Goal: Task Accomplishment & Management: Use online tool/utility

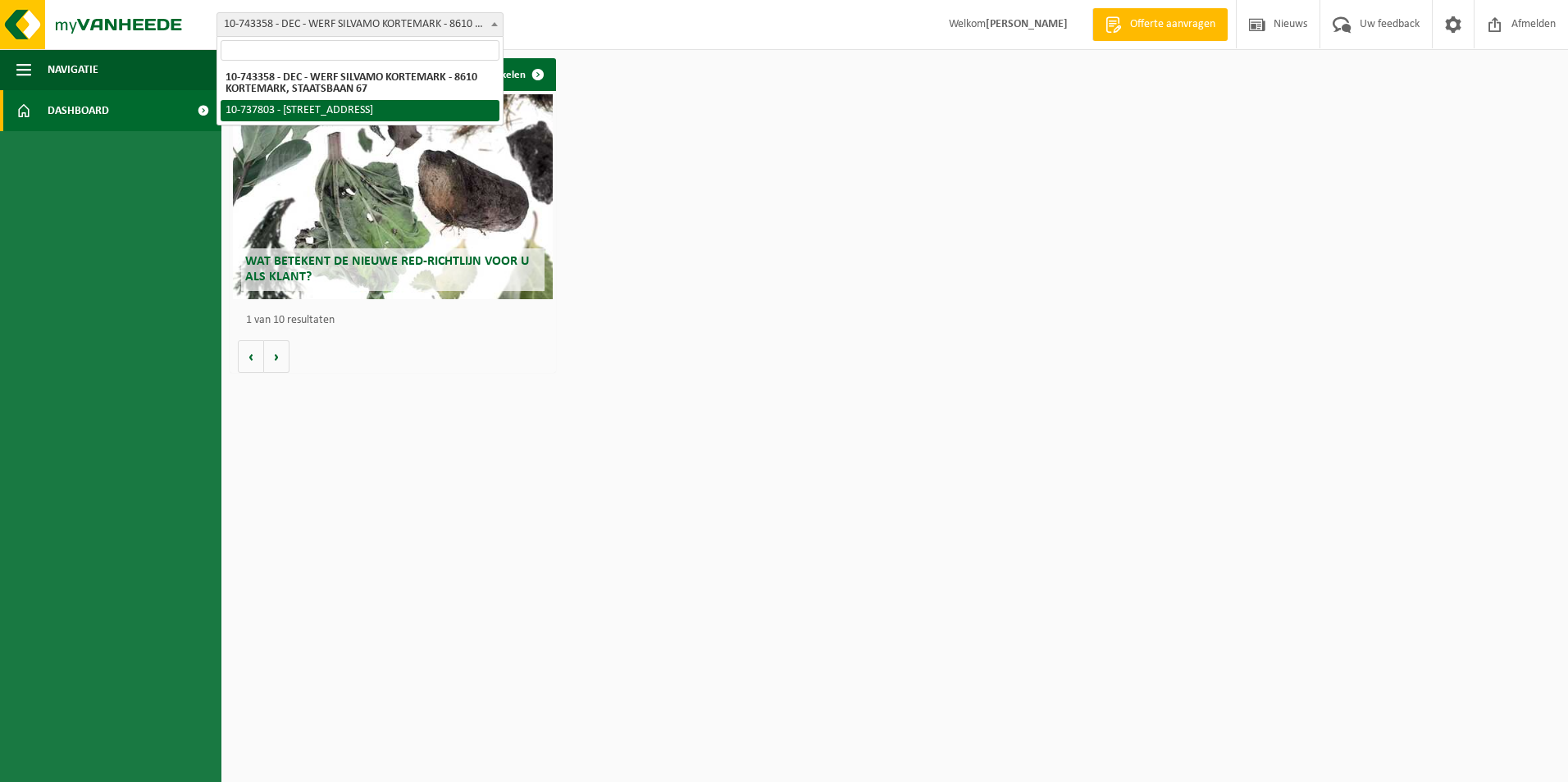
select select "26303"
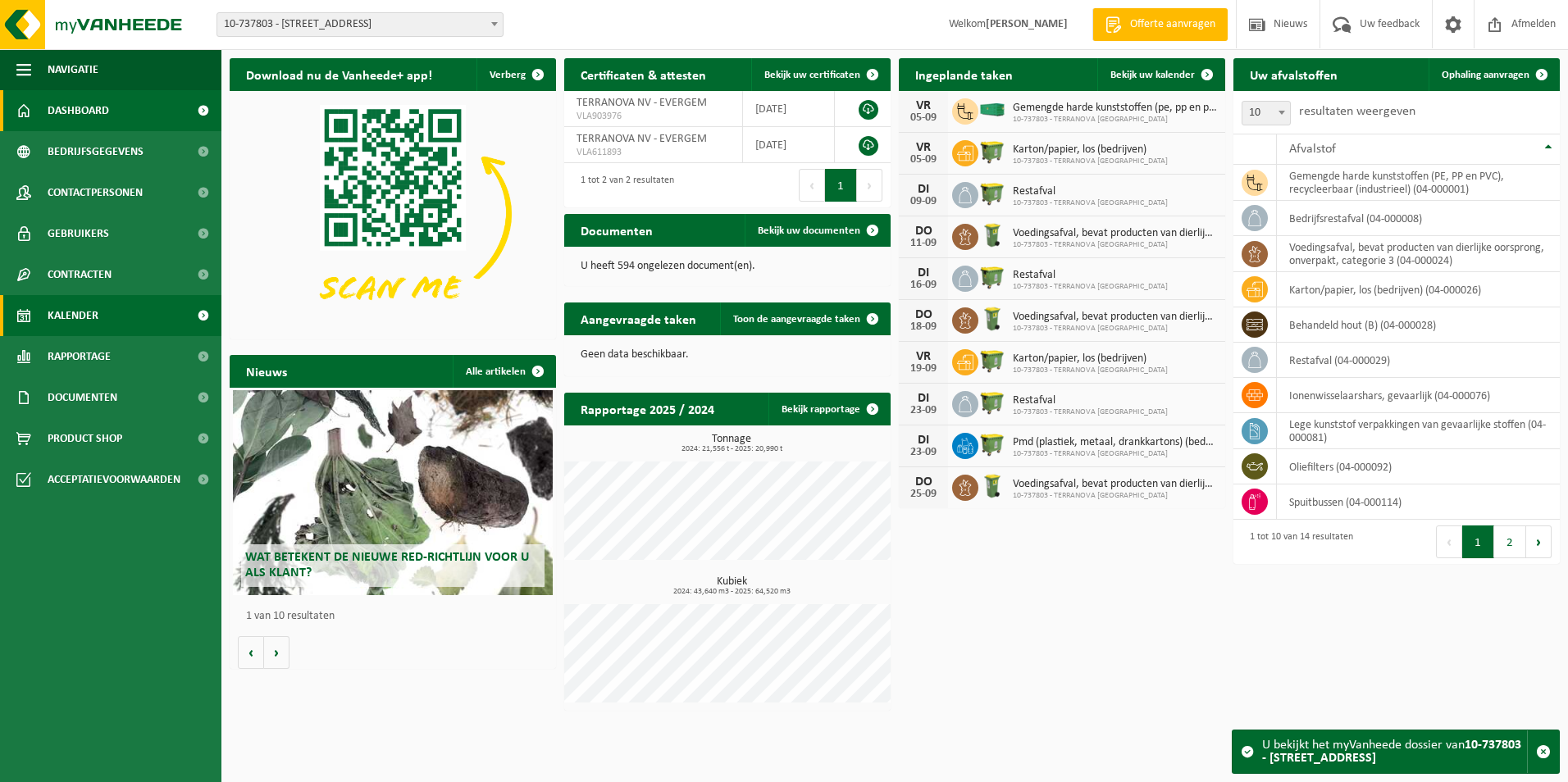
click at [73, 304] on span "Kalender" at bounding box center [73, 316] width 51 height 41
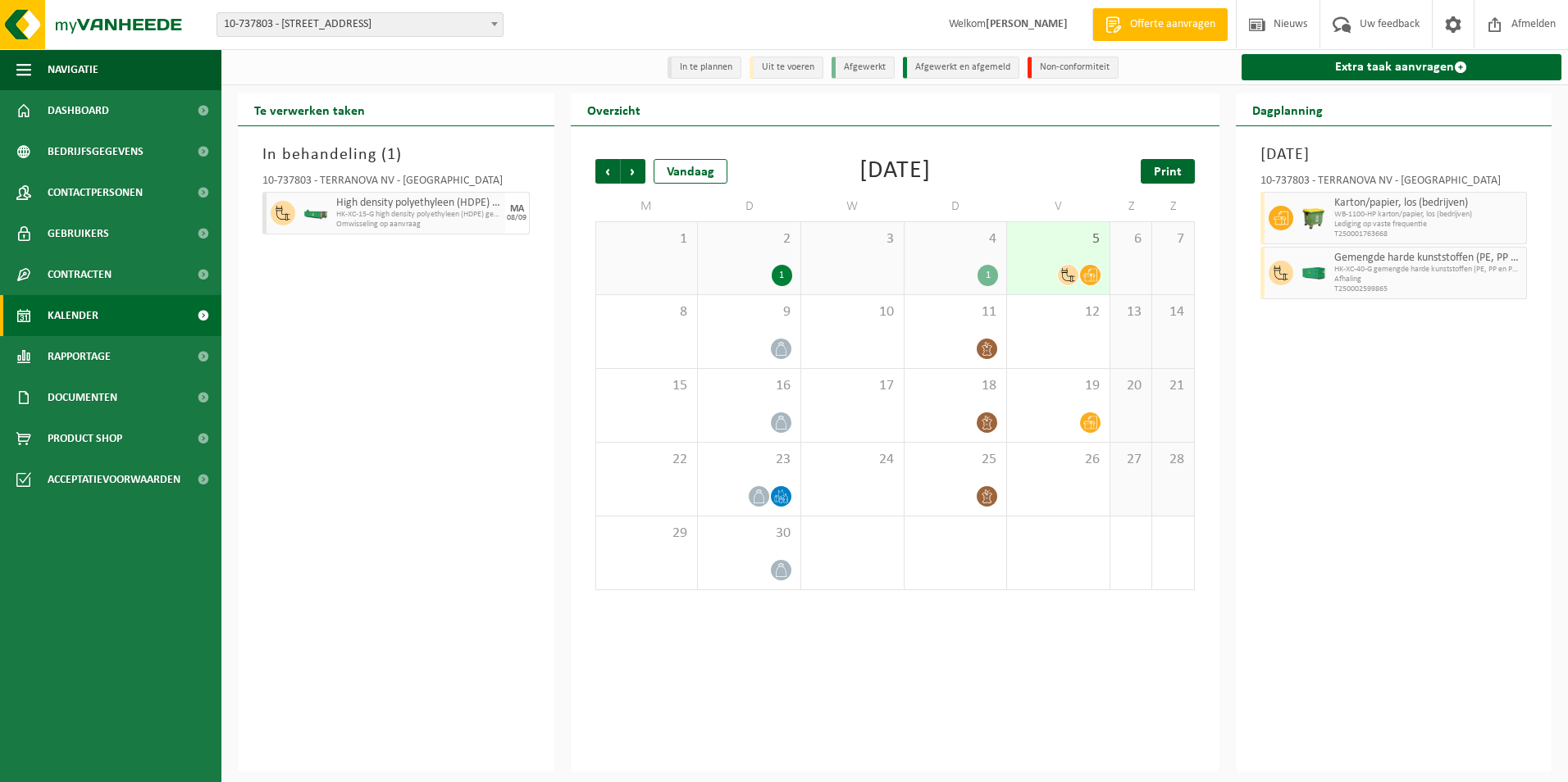
click at [1167, 171] on span "Print" at bounding box center [1168, 172] width 27 height 13
click at [1521, 19] on span "Afmelden" at bounding box center [1533, 24] width 52 height 48
